Goal: Transaction & Acquisition: Purchase product/service

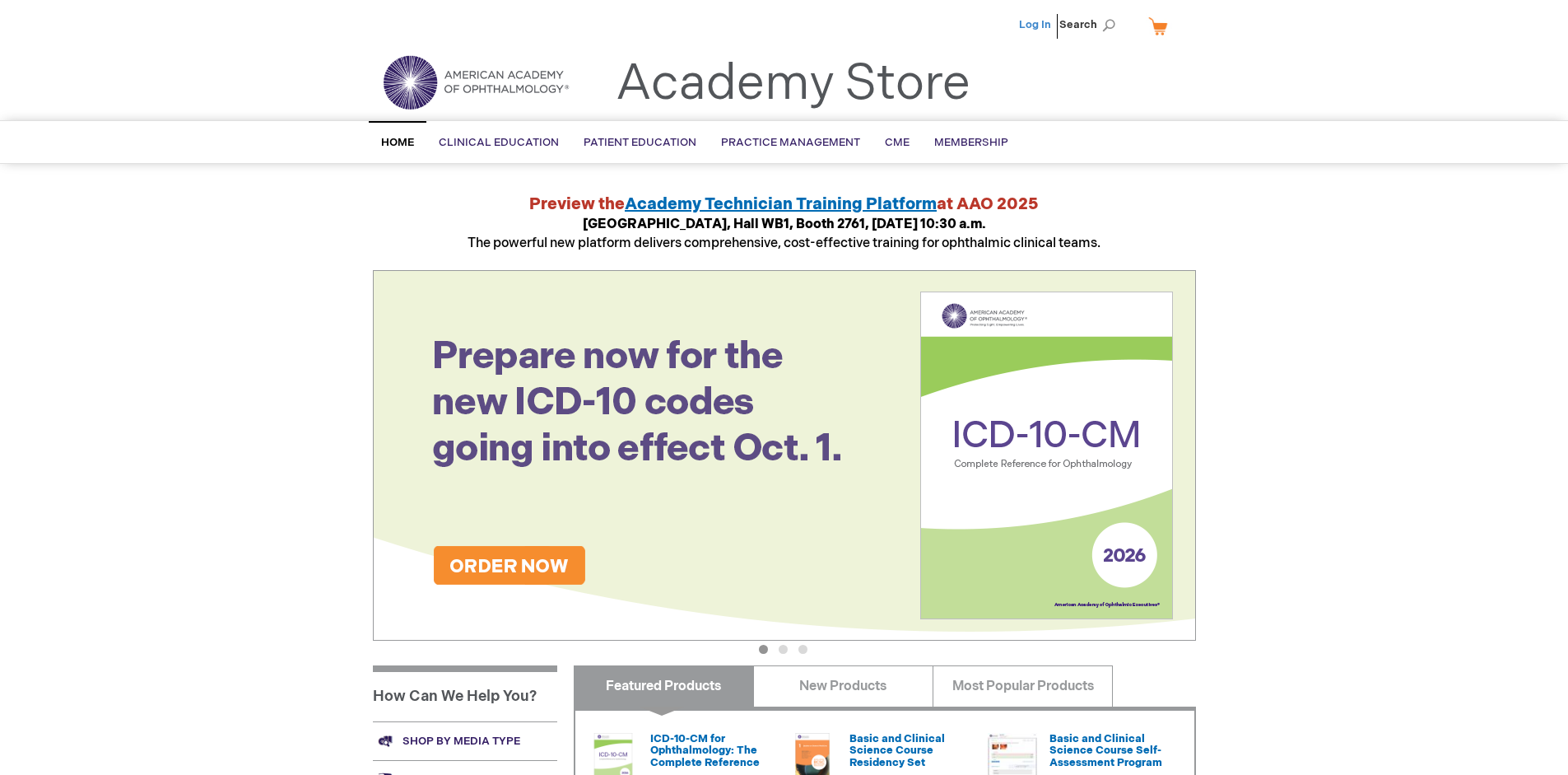
click at [1037, 25] on link "Log In" at bounding box center [1034, 24] width 32 height 13
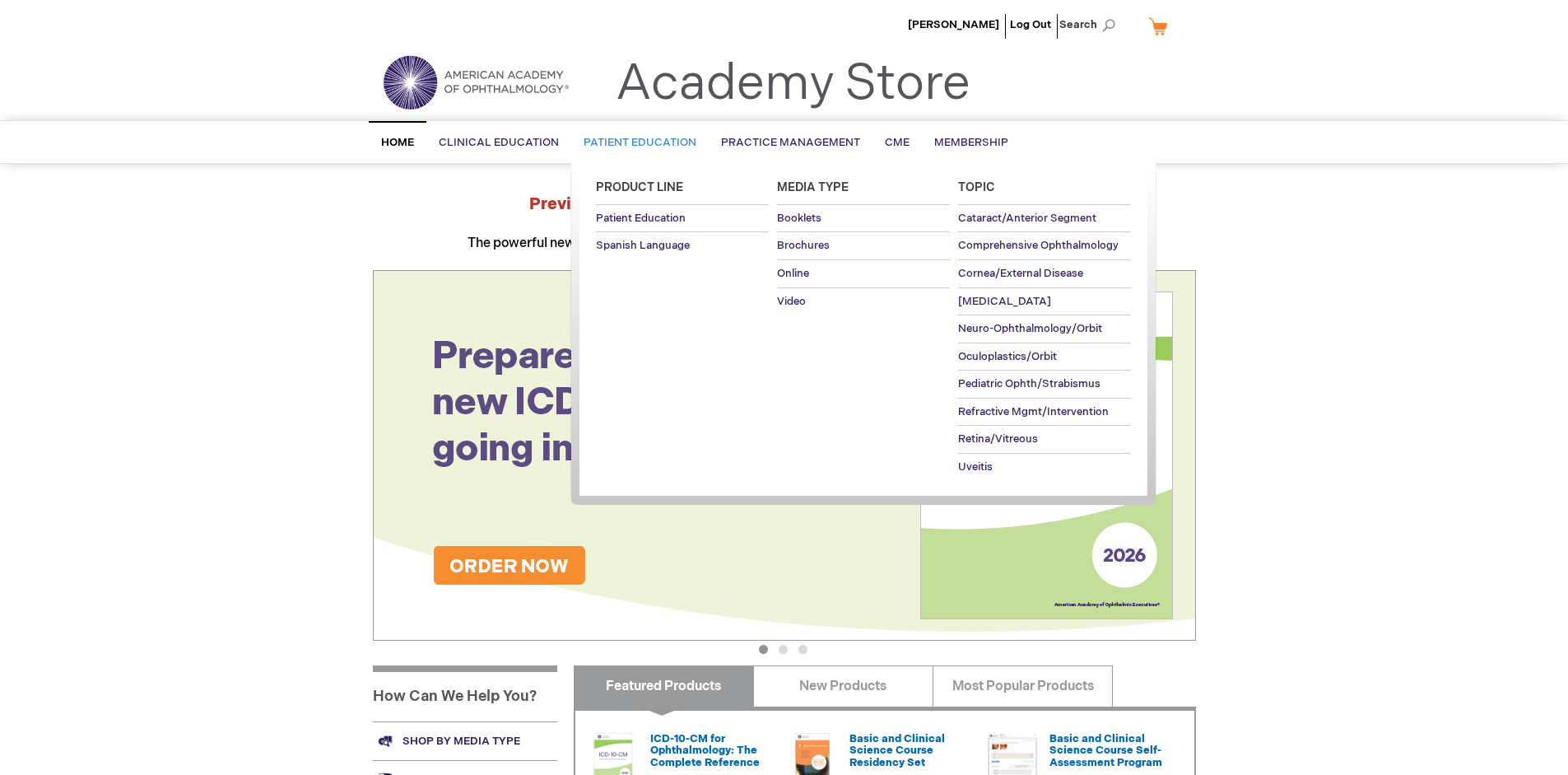
click at [635, 143] on span "Patient Education" at bounding box center [640, 142] width 113 height 13
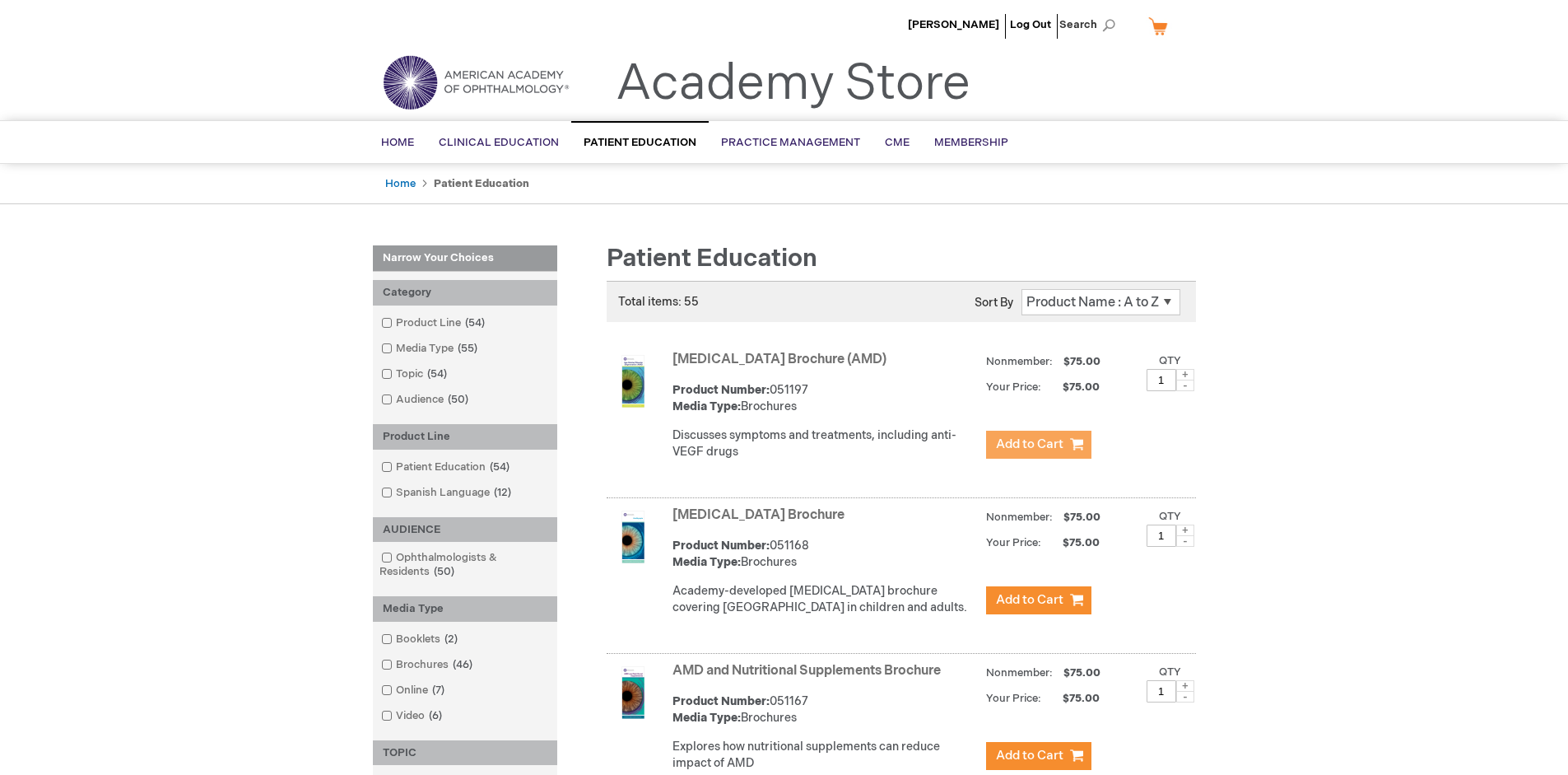
click at [1038, 445] on span "Add to Cart" at bounding box center [1030, 444] width 68 height 15
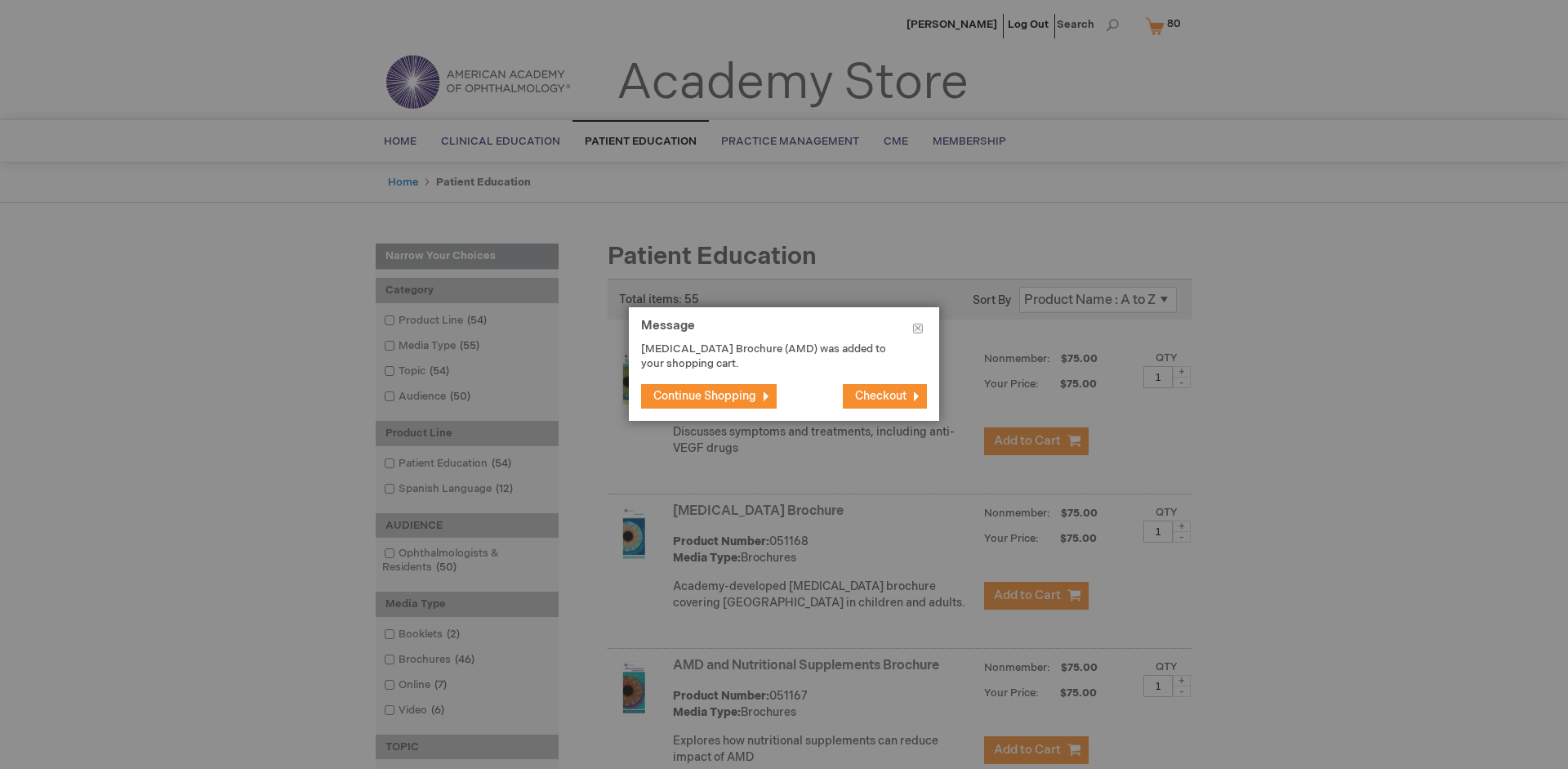
click at [705, 395] on span "Continue Shopping" at bounding box center [705, 396] width 103 height 14
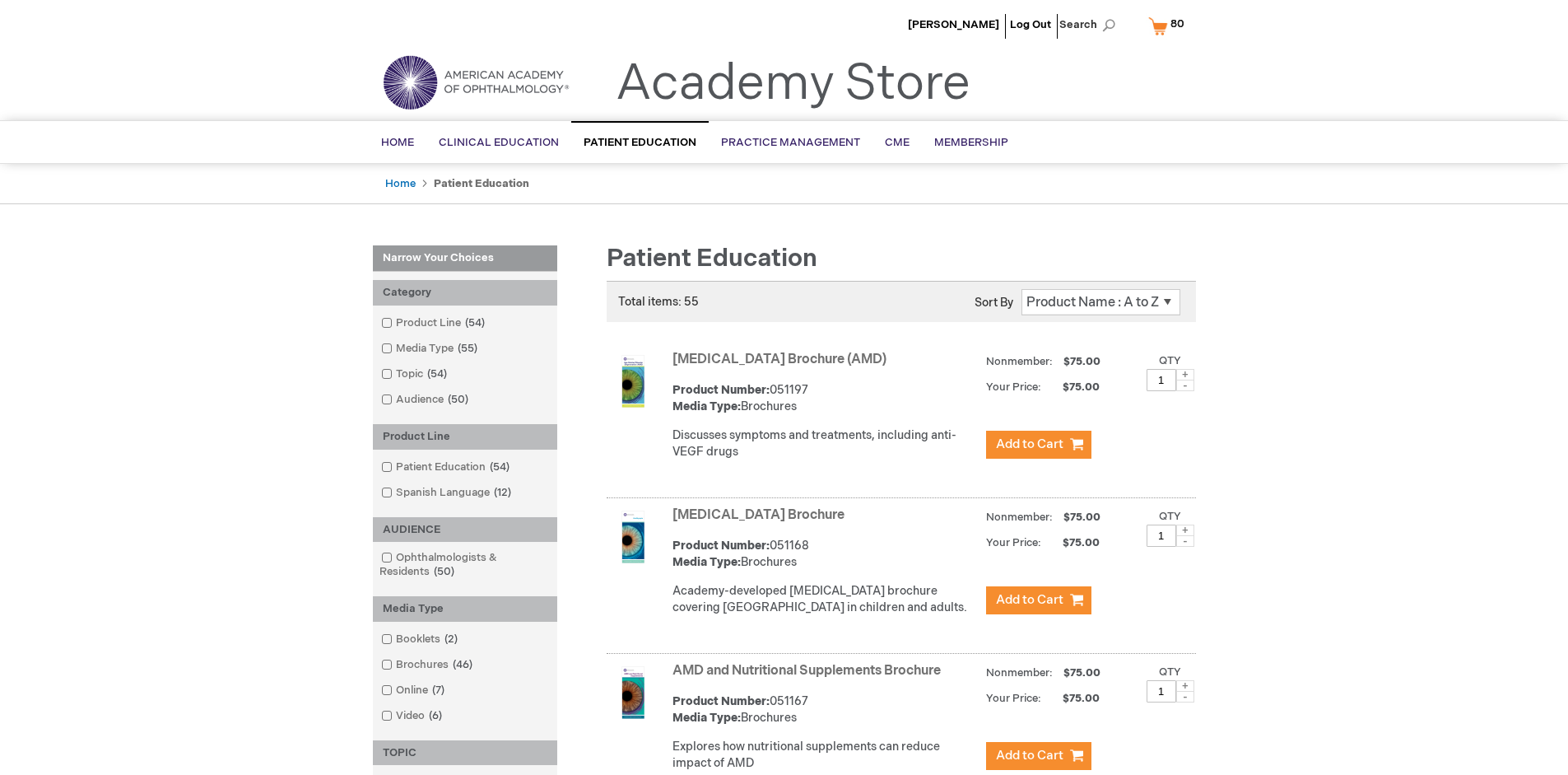
click at [810, 679] on link "AMD and Nutritional Supplements Brochure" at bounding box center [806, 671] width 268 height 15
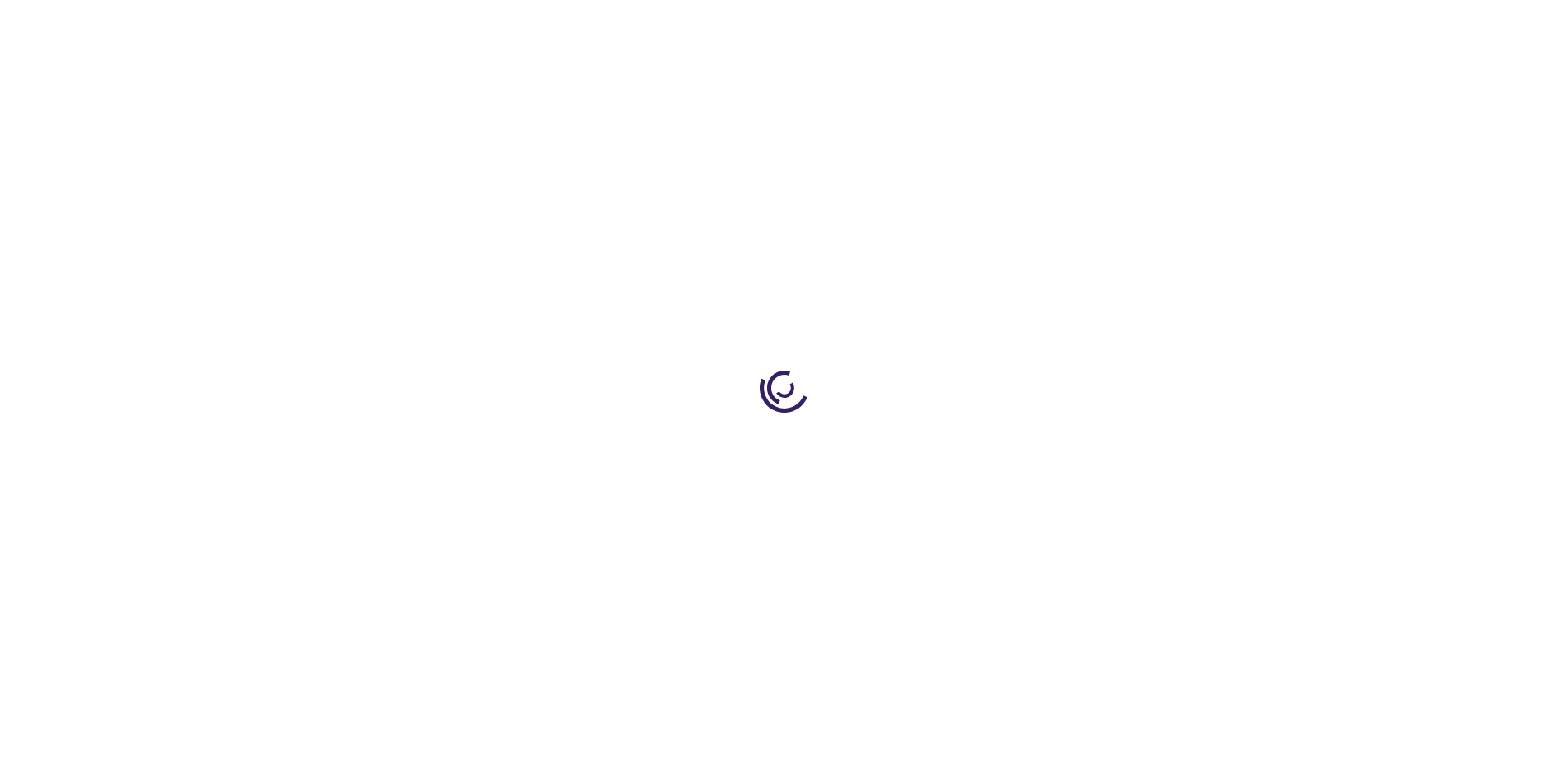
type input "1"
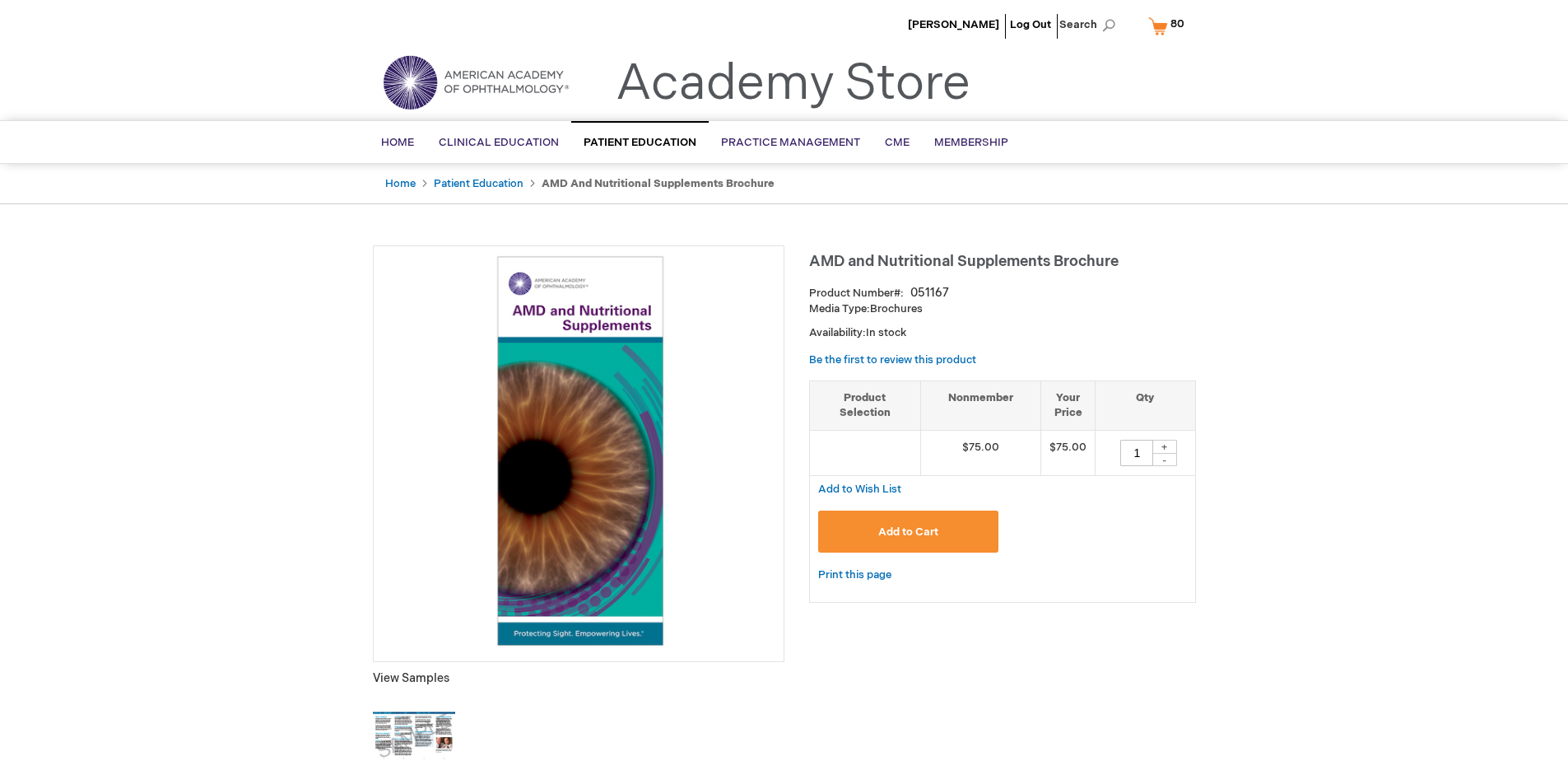
click at [908, 532] on span "Add to Cart" at bounding box center [909, 532] width 60 height 13
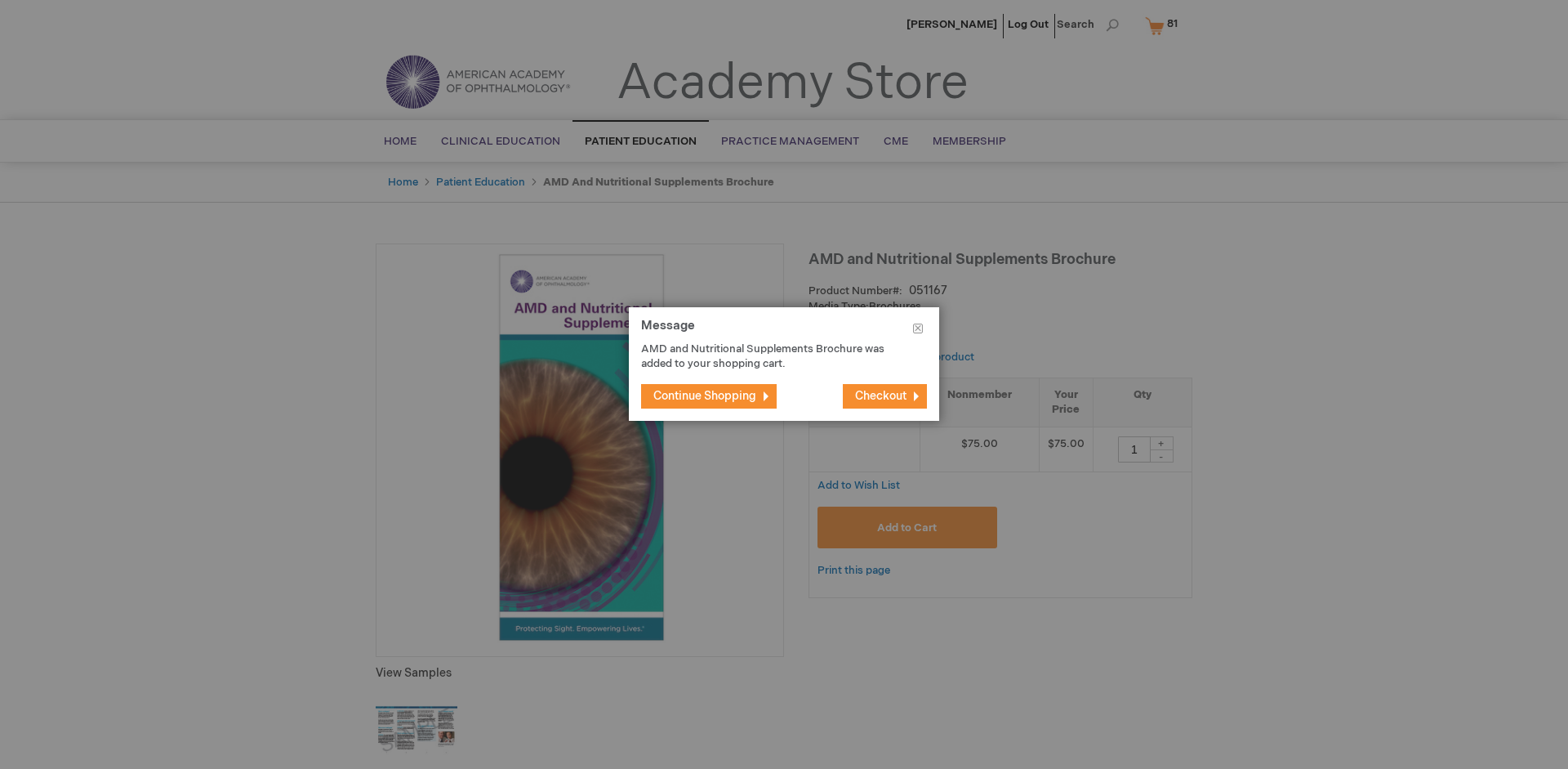
click at [705, 395] on span "Continue Shopping" at bounding box center [705, 396] width 103 height 14
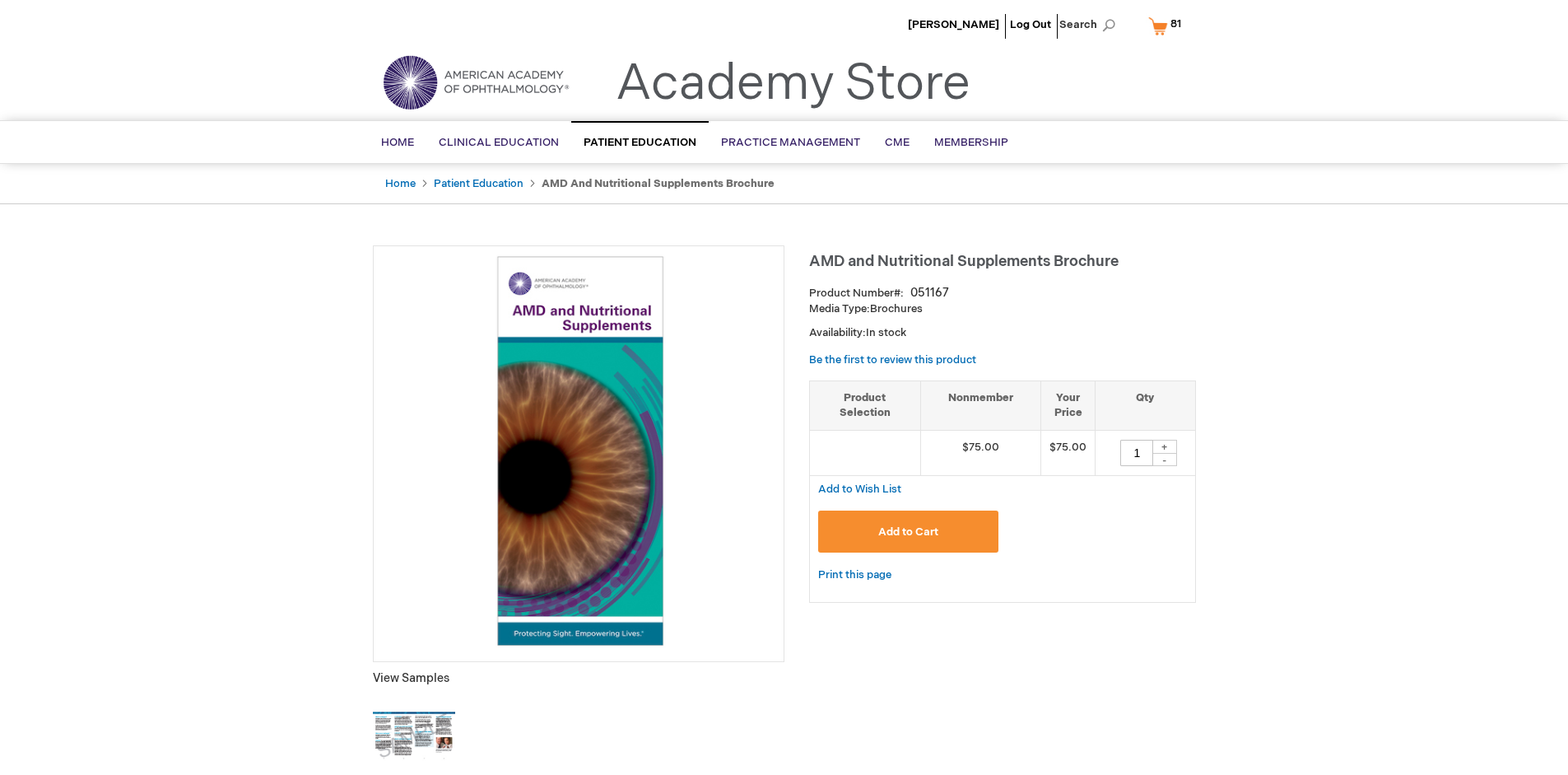
click at [1168, 26] on span "81 81 items" at bounding box center [1176, 23] width 15 height 20
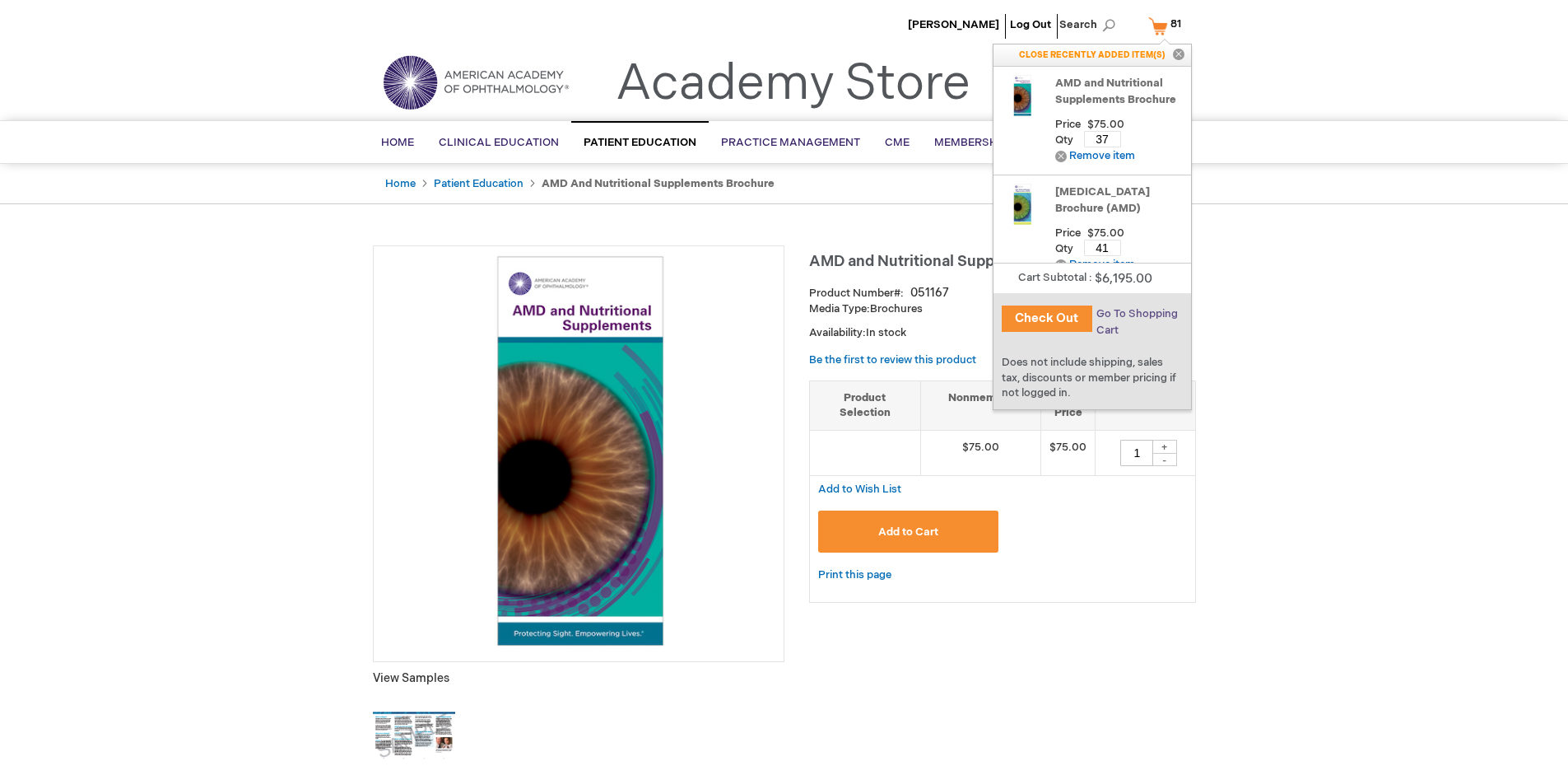
click at [1136, 314] on span "Go To Shopping Cart" at bounding box center [1136, 322] width 82 height 29
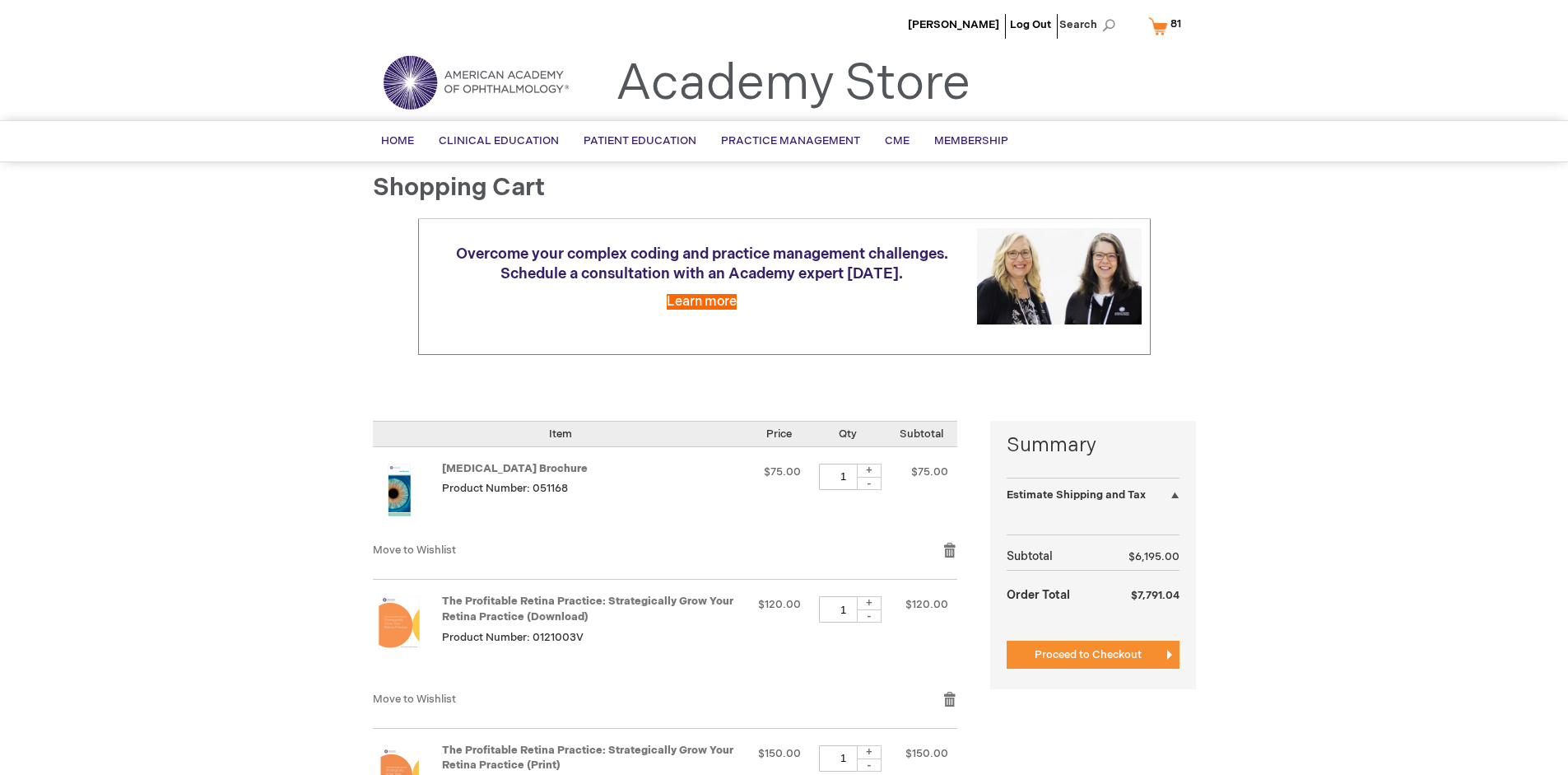
select select "US"
select select "41"
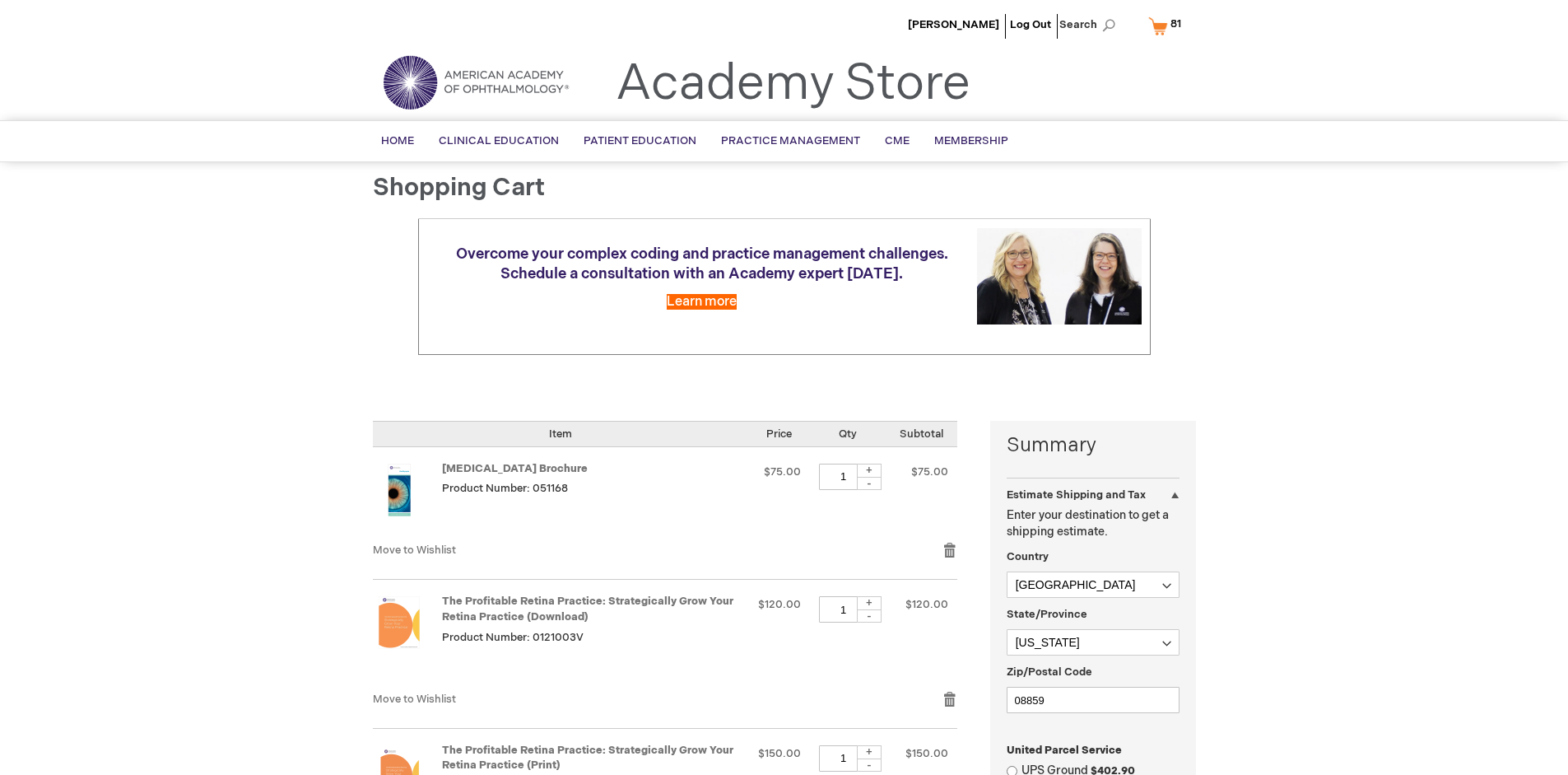
scroll to position [358, 0]
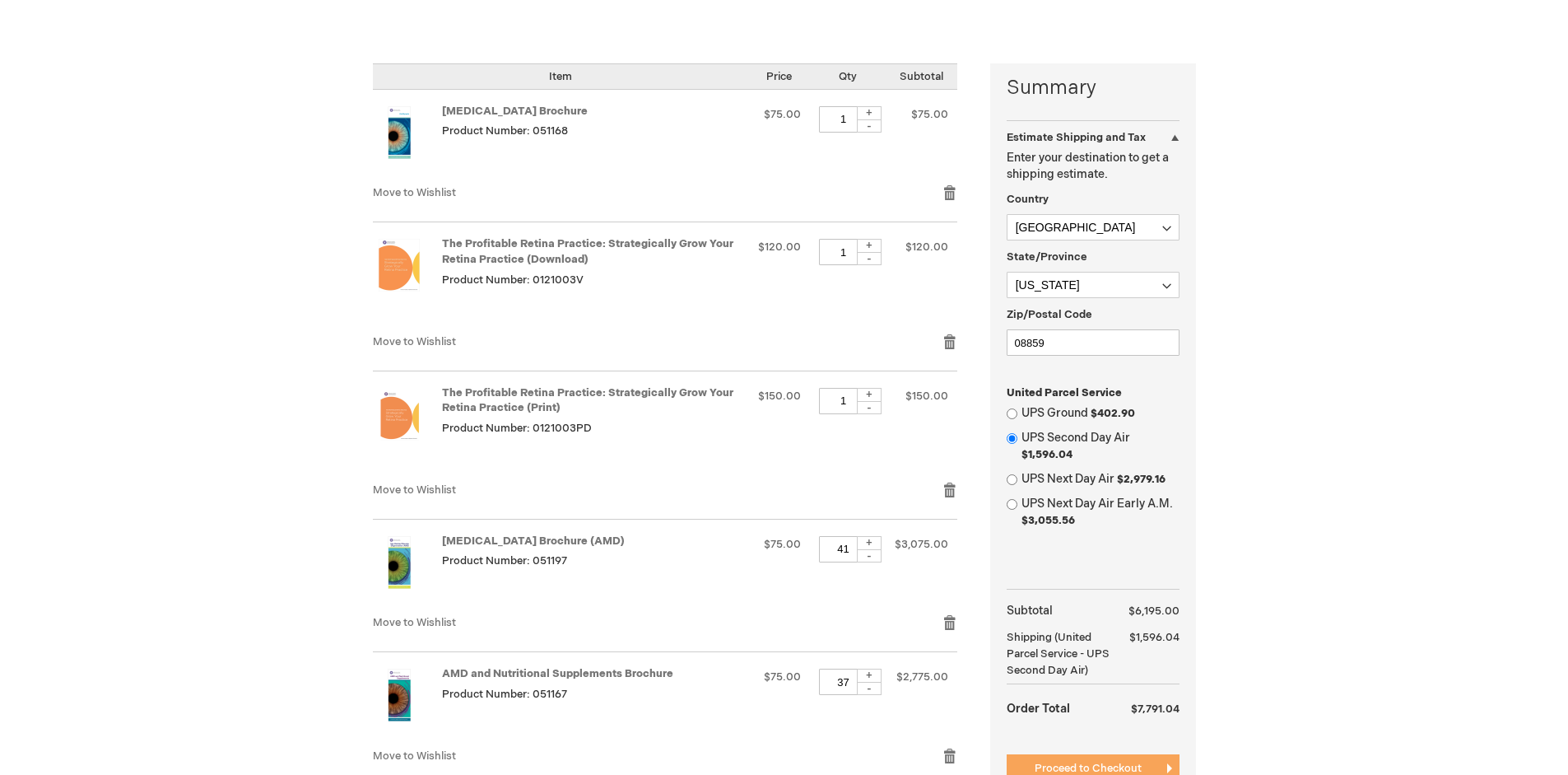
click at [1087, 768] on span "Proceed to Checkout" at bounding box center [1088, 768] width 107 height 13
